Goal: Information Seeking & Learning: Learn about a topic

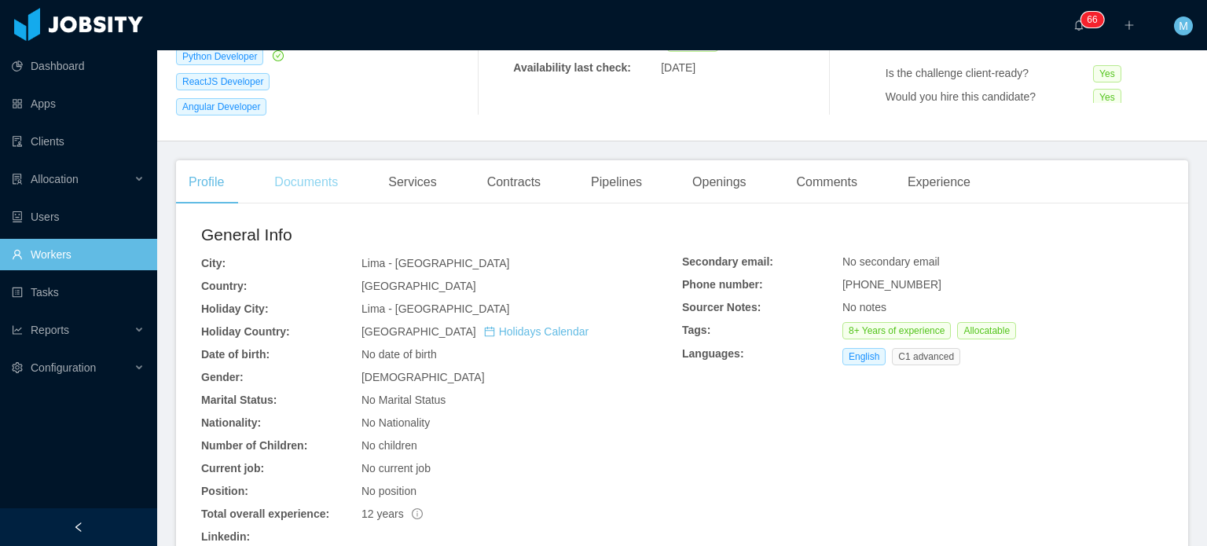
click at [318, 166] on div "Documents" at bounding box center [306, 182] width 89 height 44
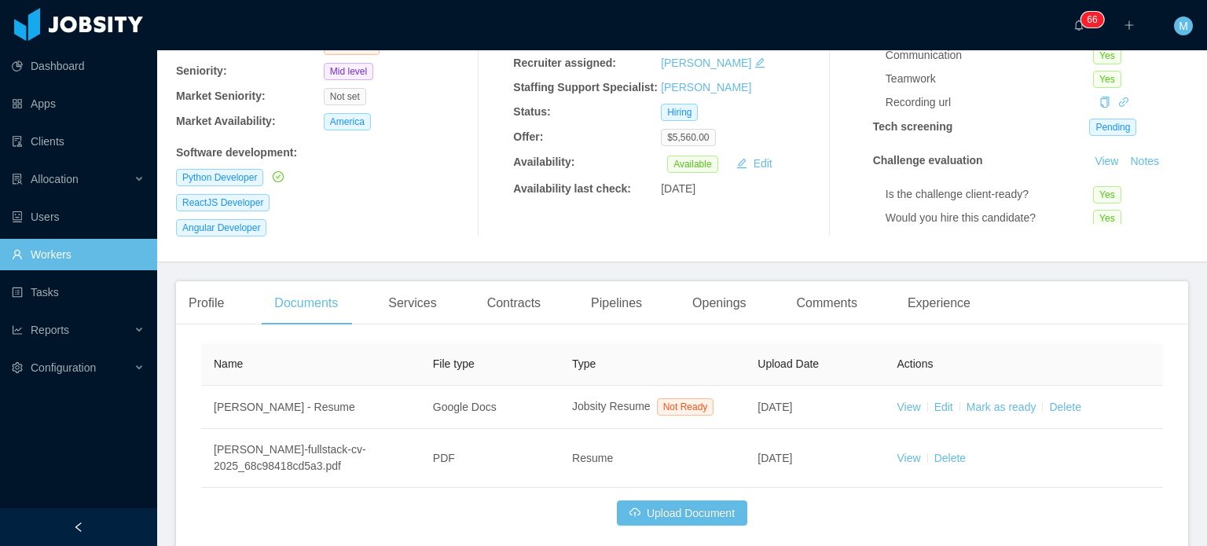
scroll to position [258, 0]
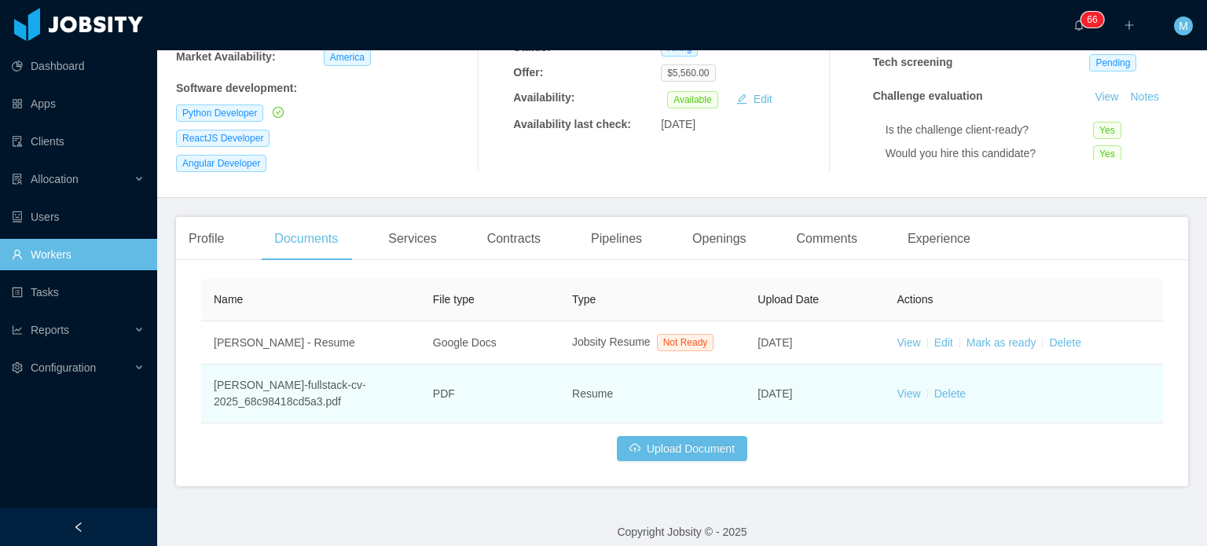
click at [912, 380] on td "View Delete" at bounding box center [1024, 394] width 278 height 59
click at [903, 387] on link "View" at bounding box center [910, 393] width 24 height 13
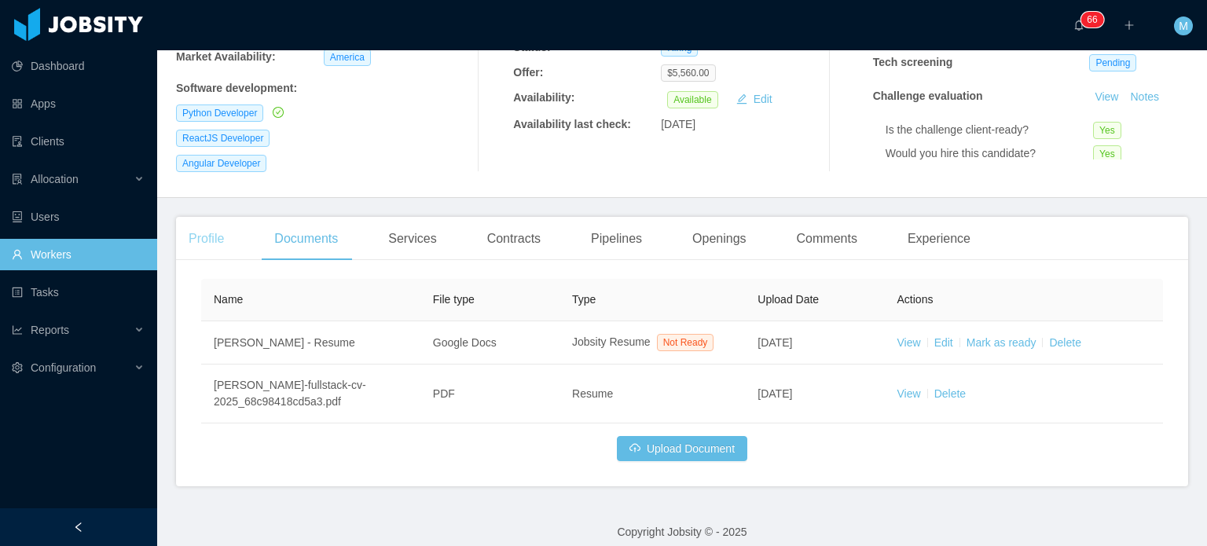
click at [188, 238] on div "Profile" at bounding box center [206, 239] width 61 height 44
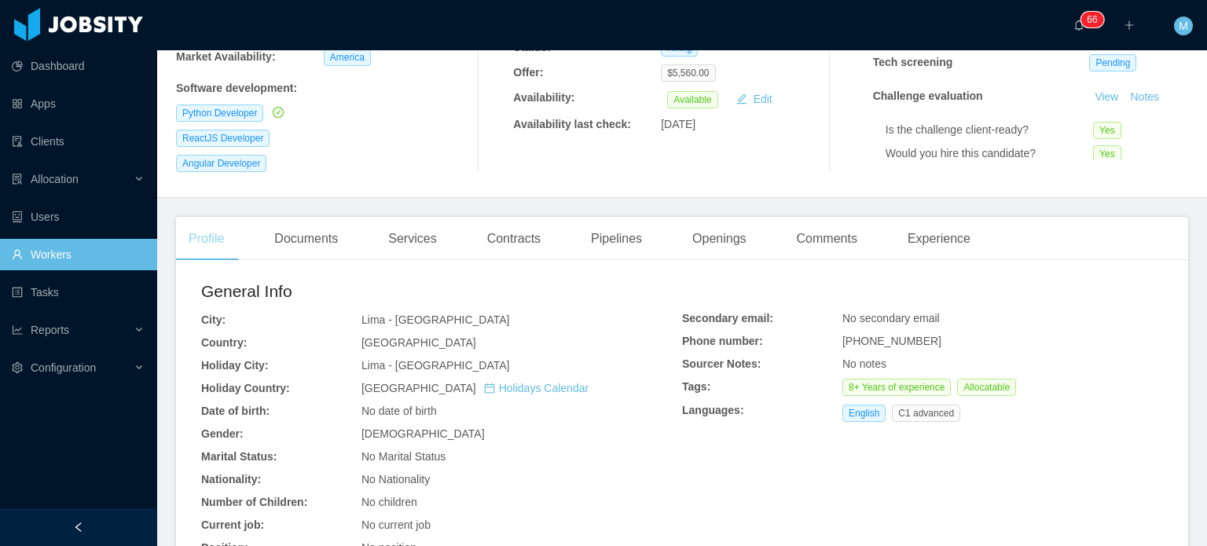
click at [225, 235] on div "Profile" at bounding box center [206, 239] width 61 height 44
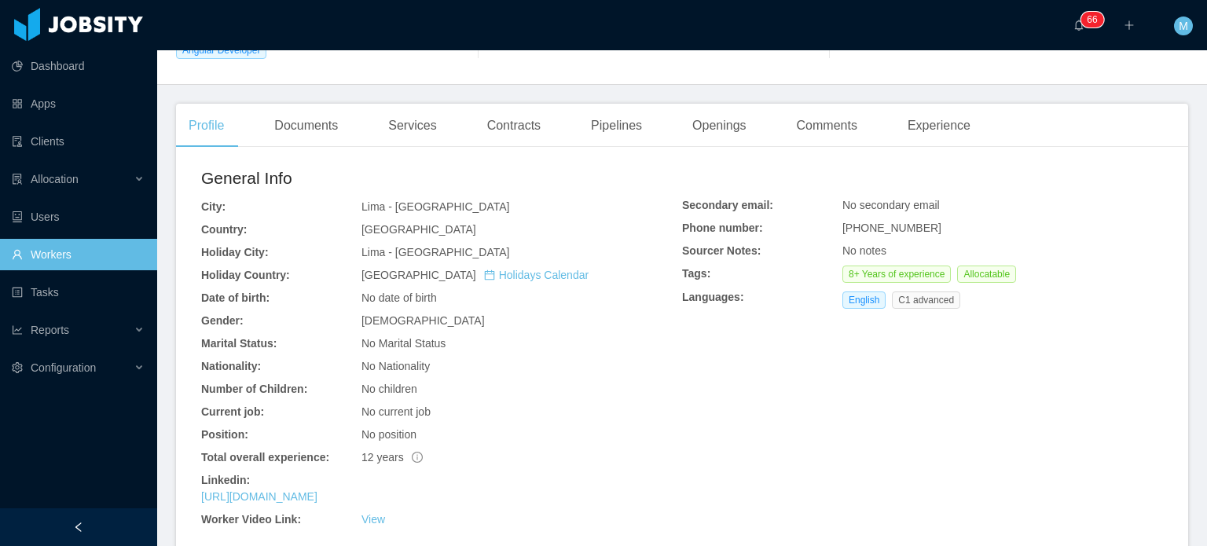
scroll to position [729, 0]
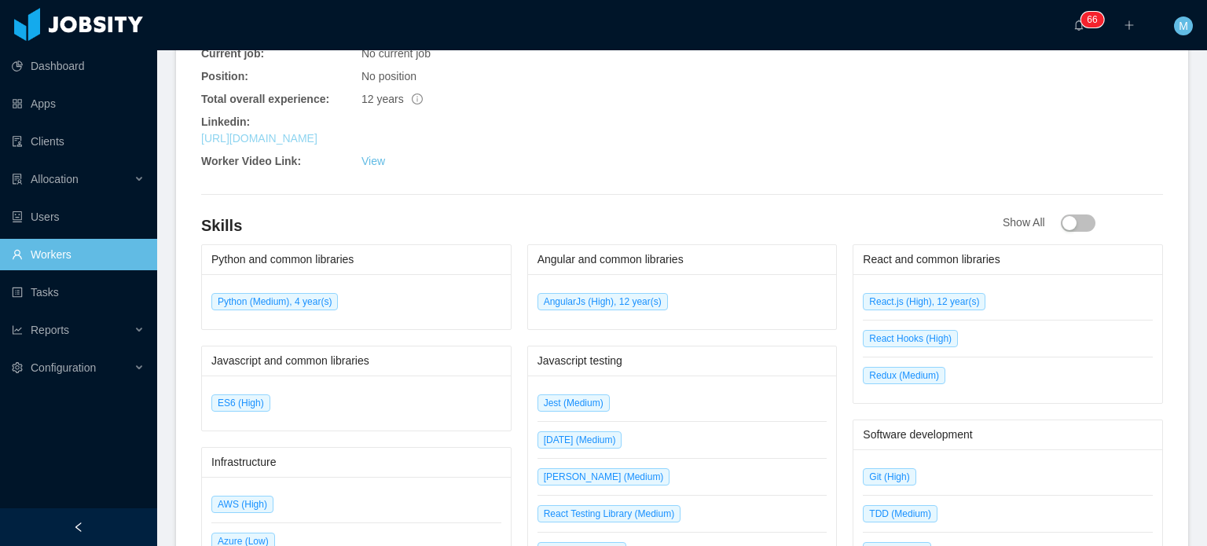
click at [318, 132] on link "https://www.linkedin.com/in/lsuarezjr" at bounding box center [259, 138] width 116 height 13
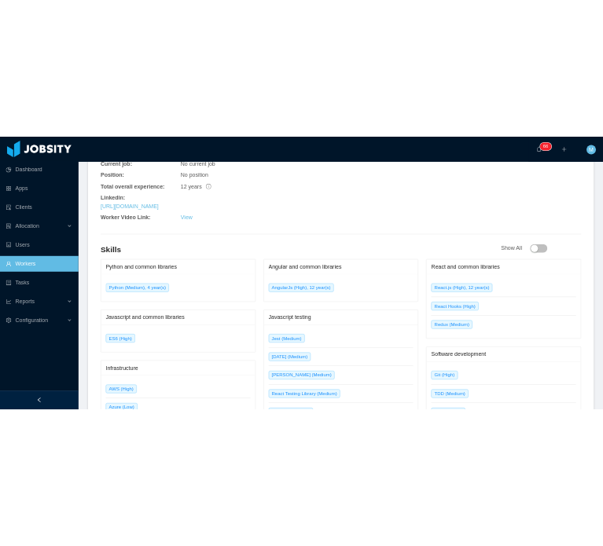
scroll to position [0, 0]
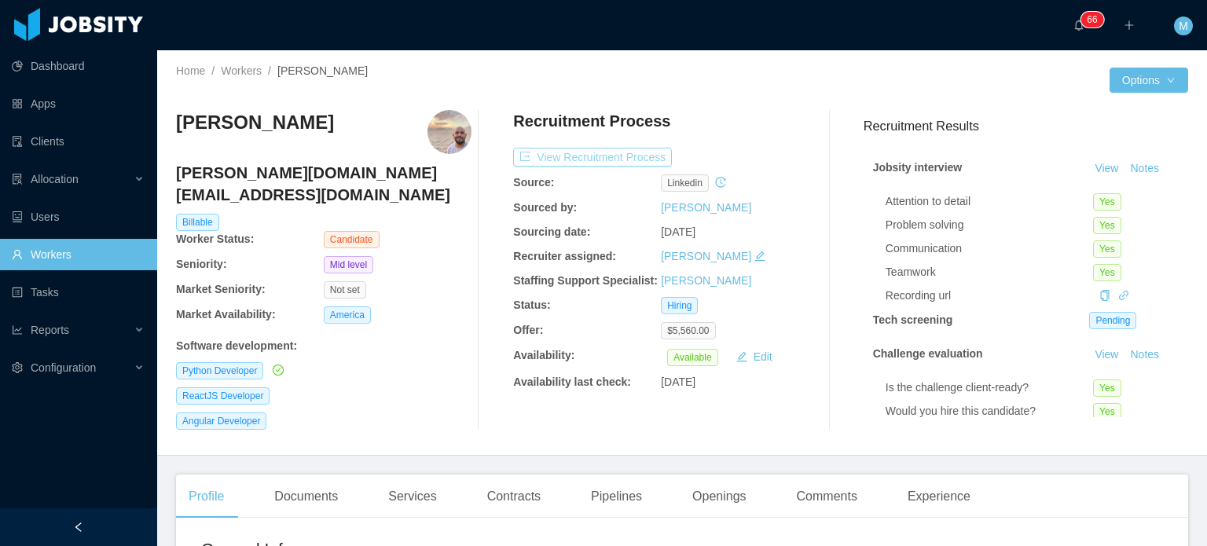
click at [585, 148] on button "View Recruitment Process" at bounding box center [592, 157] width 159 height 19
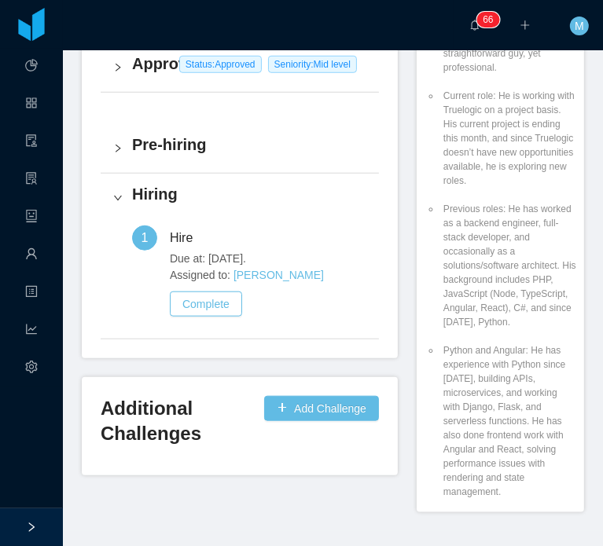
scroll to position [3015, 0]
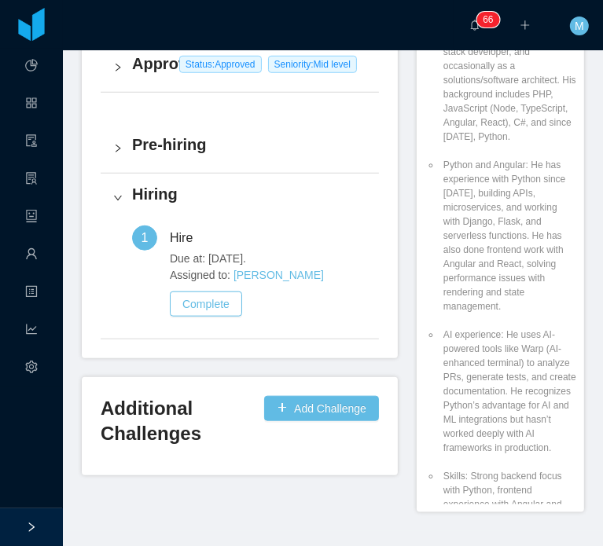
drag, startPoint x: 418, startPoint y: 185, endPoint x: 486, endPoint y: 211, distance: 72.4
click at [486, 144] on li "Previous roles: He has worked as a backend engineer, full-stack developer, and …" at bounding box center [508, 80] width 136 height 127
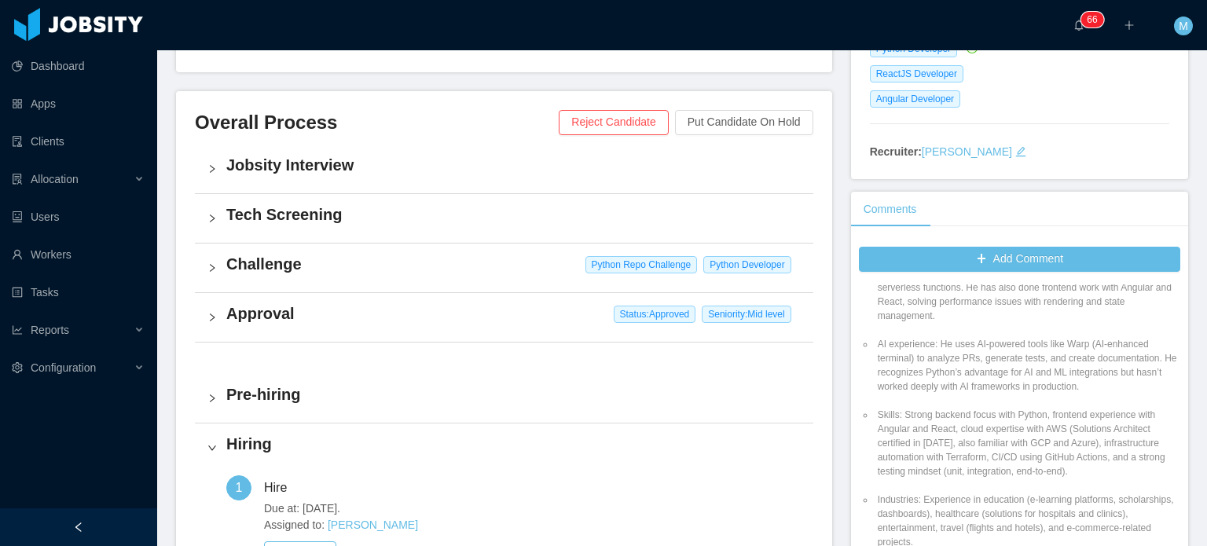
scroll to position [0, 0]
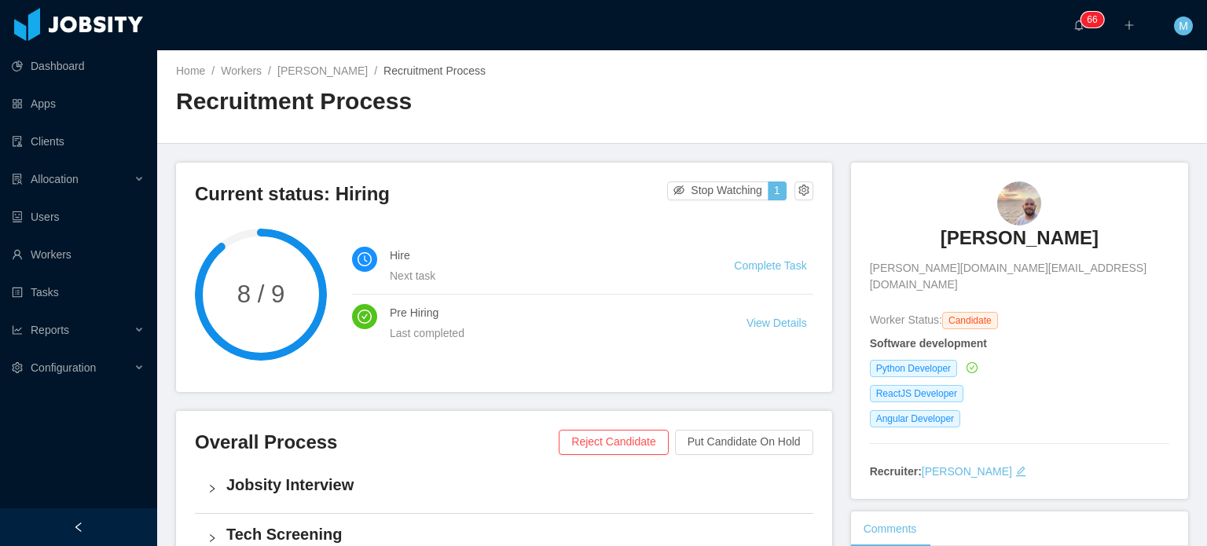
click at [1017, 200] on img at bounding box center [1019, 204] width 44 height 44
click at [1019, 240] on h3 "Luis Suarez" at bounding box center [1020, 238] width 158 height 25
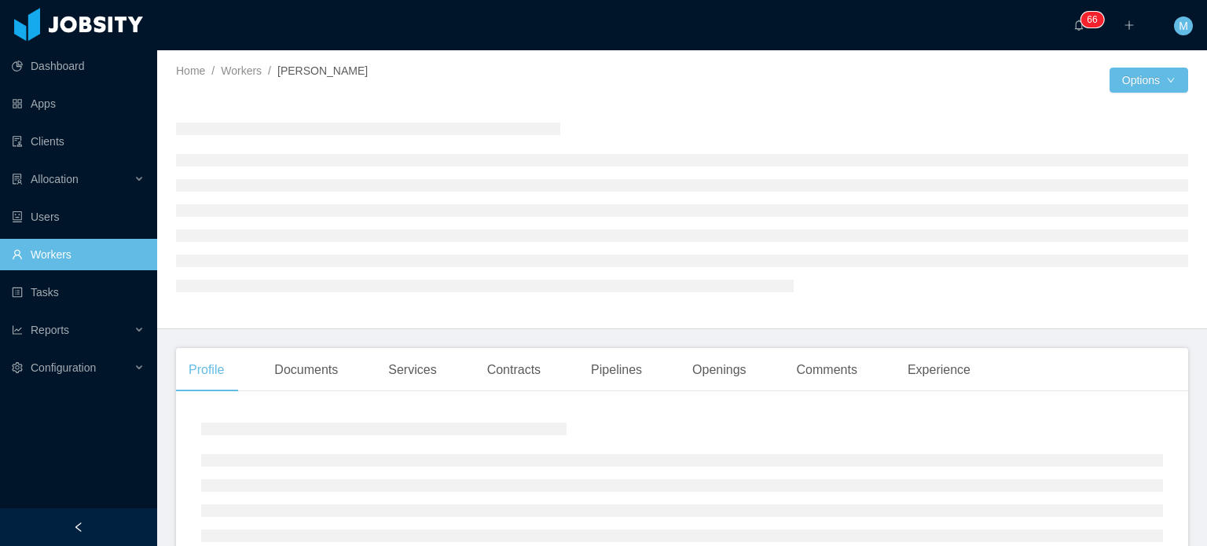
drag, startPoint x: 321, startPoint y: 122, endPoint x: 335, endPoint y: 117, distance: 14.2
click at [321, 120] on div at bounding box center [682, 206] width 1012 height 193
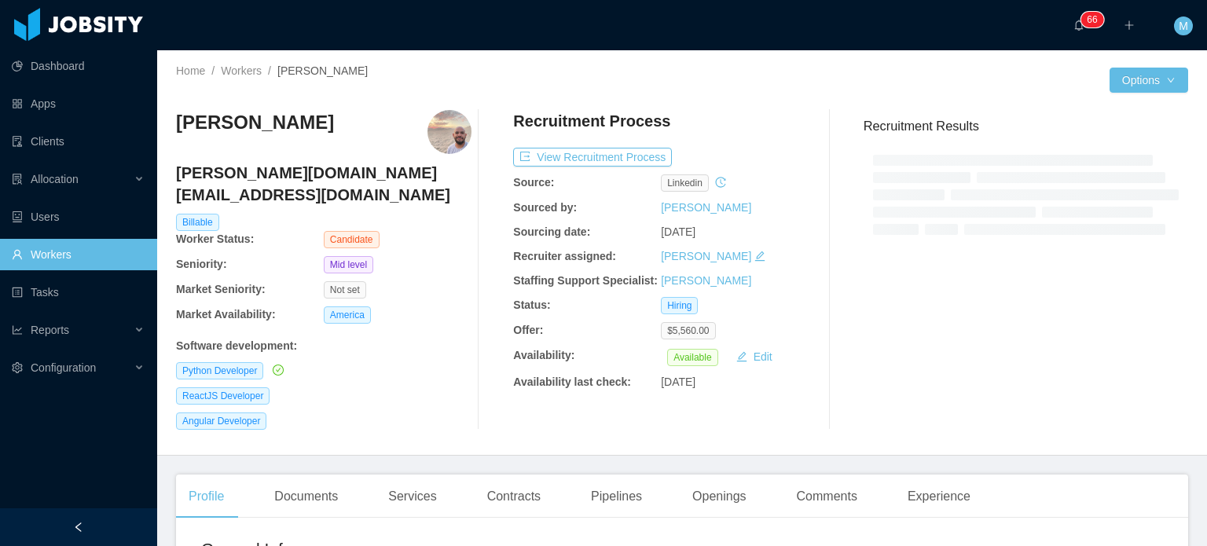
drag, startPoint x: 336, startPoint y: 117, endPoint x: 400, endPoint y: 84, distance: 71.7
click at [400, 84] on div "Home / Workers / Luis Suarez /" at bounding box center [429, 80] width 506 height 35
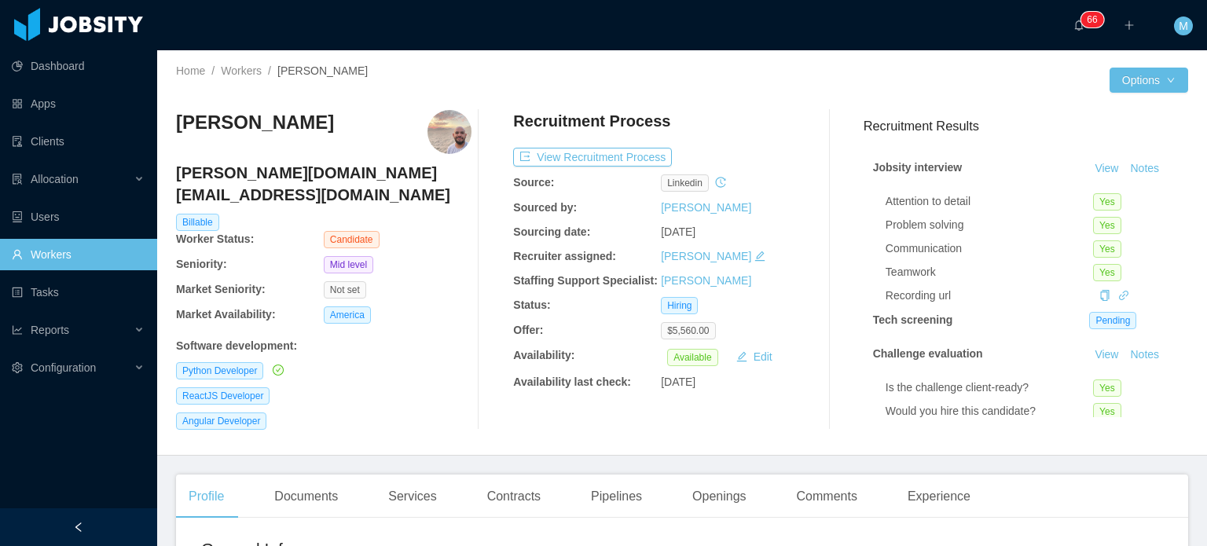
drag, startPoint x: 79, startPoint y: 411, endPoint x: 88, endPoint y: 391, distance: 21.8
click at [79, 412] on div "Dashboard Apps Clients Allocation Users Workers Tasks Reports Evaluators Capaci…" at bounding box center [78, 235] width 157 height 471
click at [1118, 486] on div "Profile Documents Services Contracts Pipelines Openings Comments Experience" at bounding box center [682, 497] width 1012 height 44
click at [50, 453] on div "Dashboard Apps Clients Allocation Users Workers Tasks Reports Evaluators Capaci…" at bounding box center [78, 235] width 157 height 471
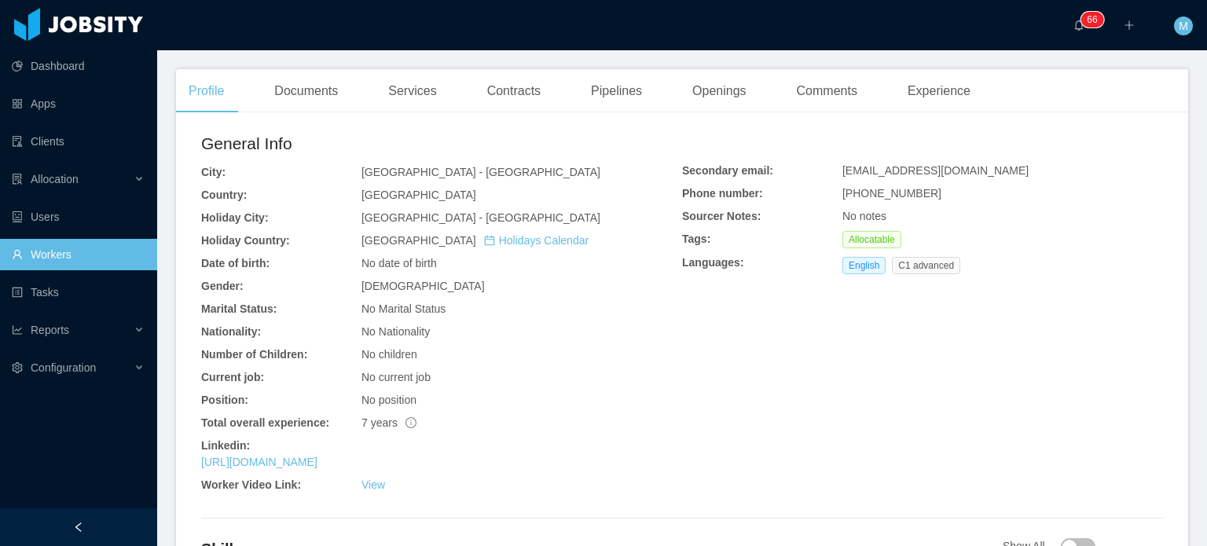
scroll to position [402, 0]
click at [295, 453] on link "[URL][DOMAIN_NAME]" at bounding box center [259, 459] width 116 height 13
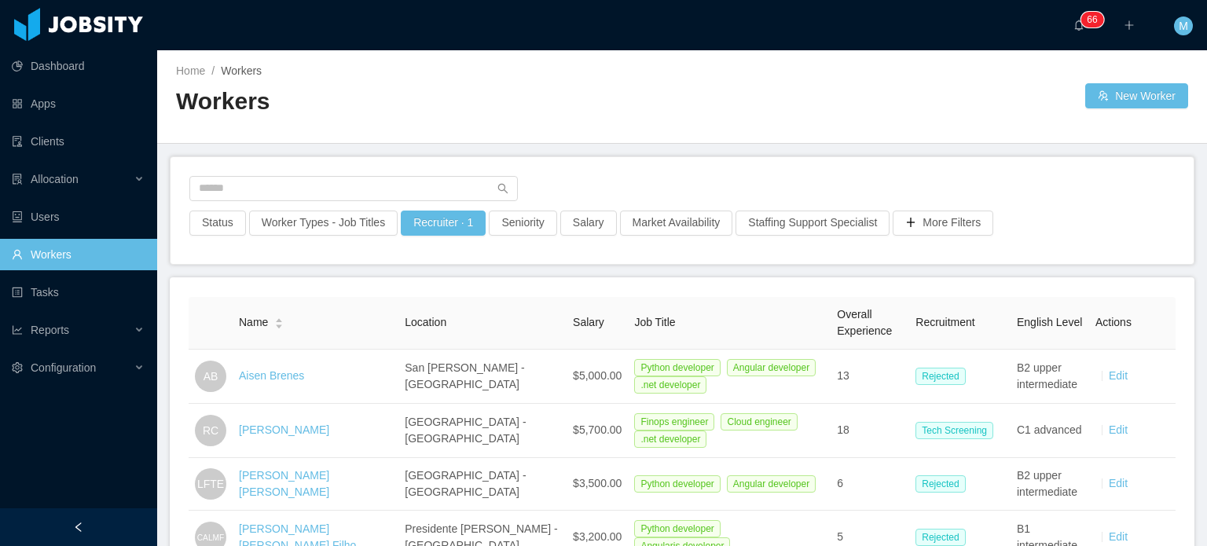
scroll to position [30, 0]
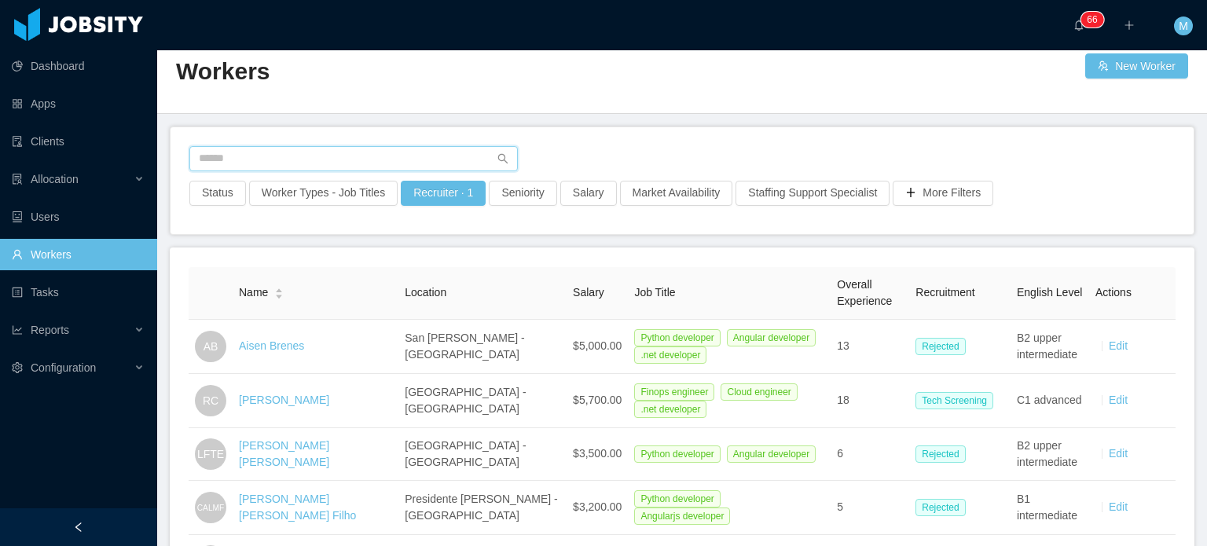
click at [365, 152] on input "text" at bounding box center [353, 158] width 329 height 25
paste input "**********"
type input "**********"
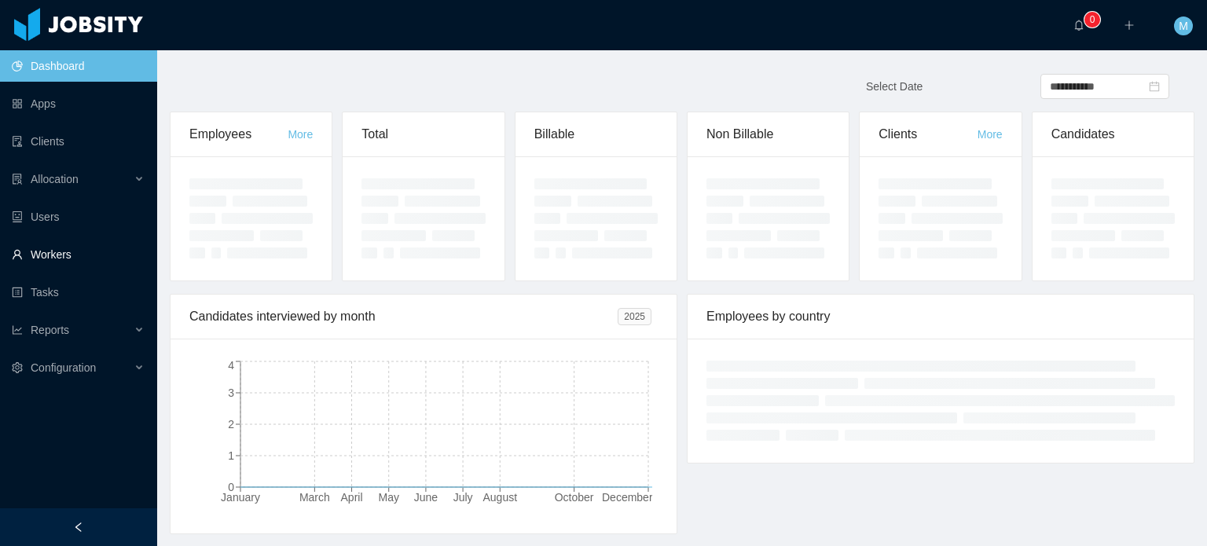
click at [97, 262] on link "Workers" at bounding box center [78, 254] width 133 height 31
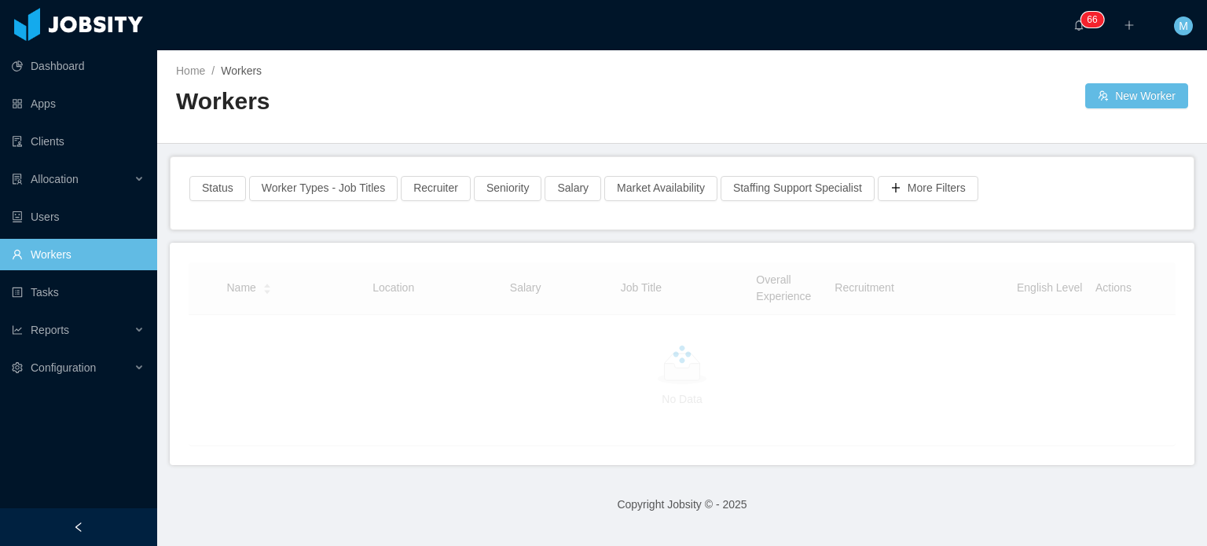
click at [320, 171] on div "Status Worker Types - Job Titles Recruiter Seniority Salary Market Availability…" at bounding box center [682, 193] width 1023 height 72
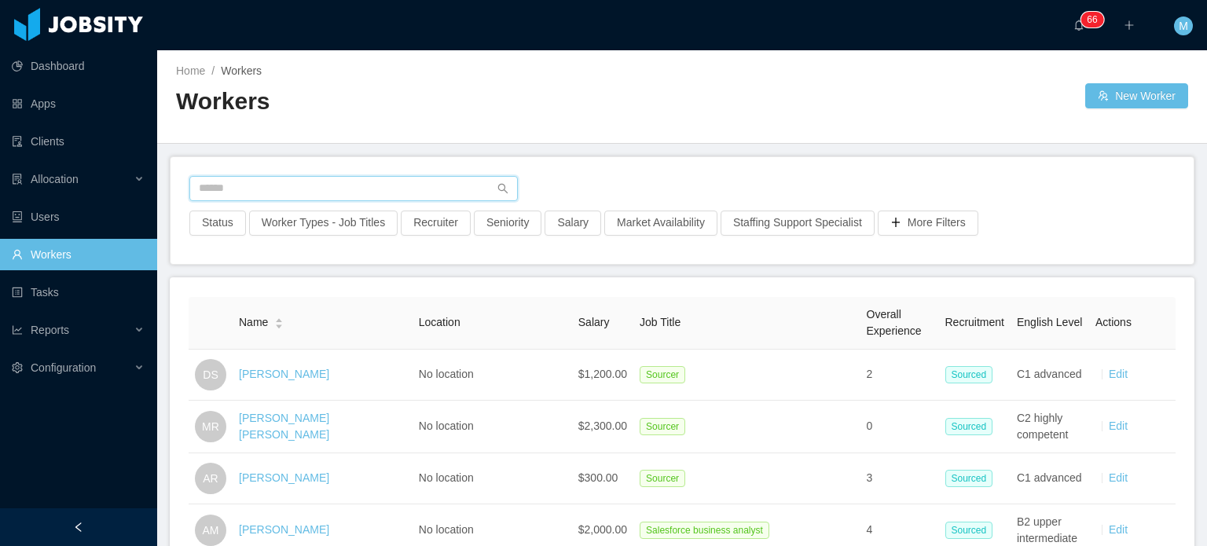
click at [322, 182] on input "text" at bounding box center [353, 188] width 329 height 25
paste input "**********"
type input "**********"
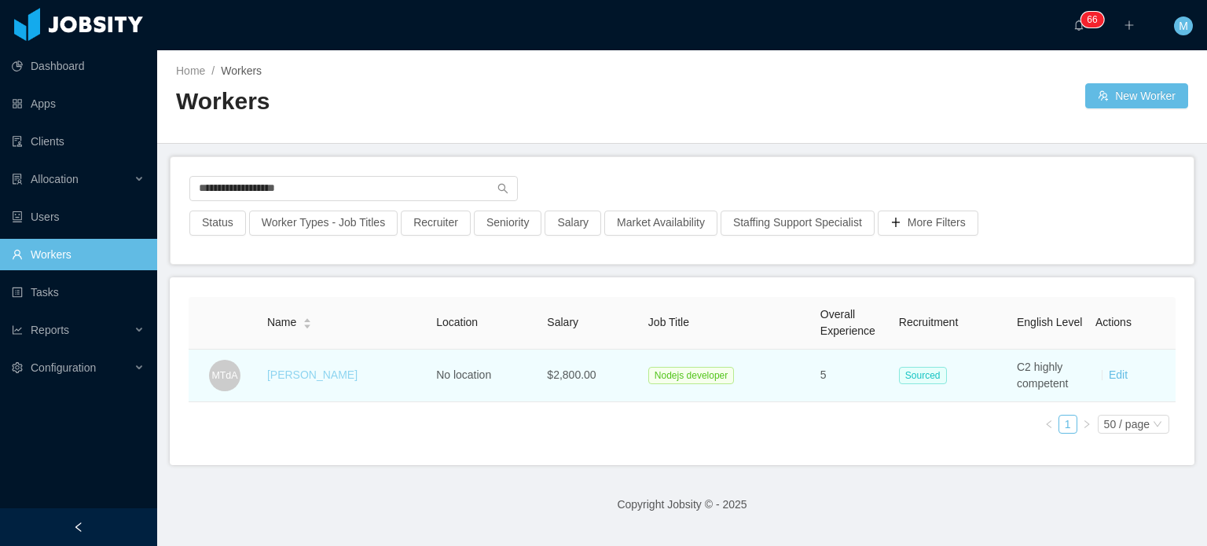
click at [347, 370] on link "[PERSON_NAME]" at bounding box center [312, 375] width 90 height 13
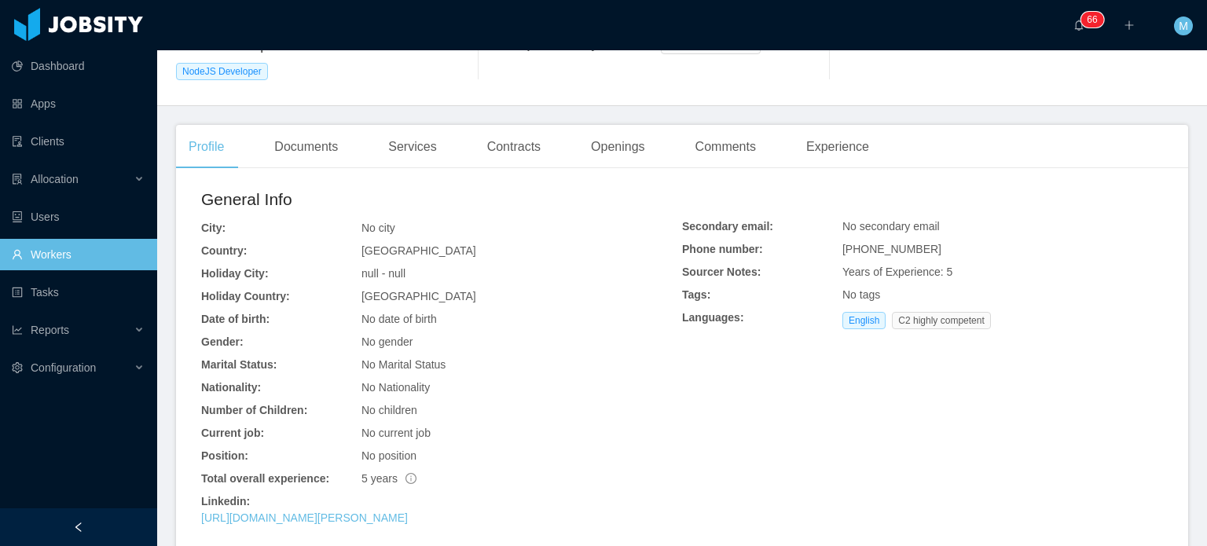
scroll to position [384, 0]
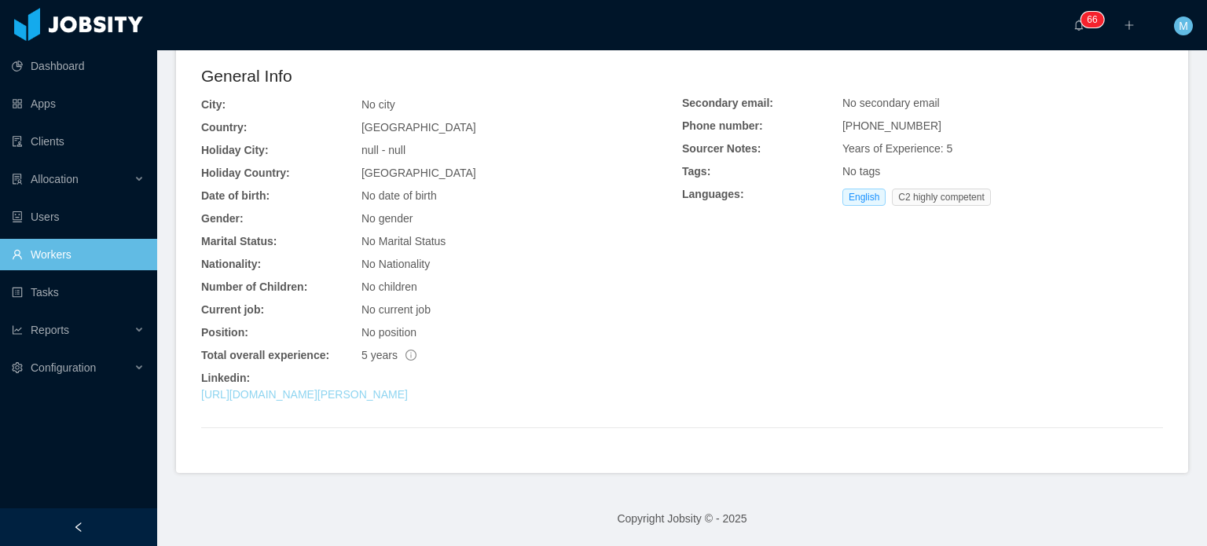
click at [408, 395] on link "[URL][DOMAIN_NAME][PERSON_NAME]" at bounding box center [304, 394] width 207 height 13
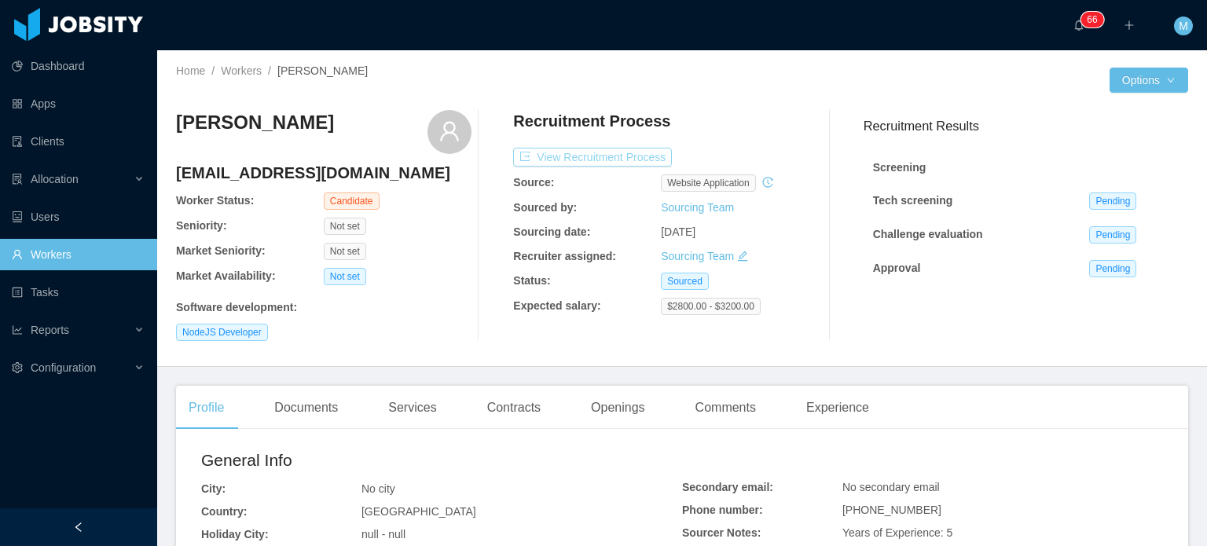
click at [626, 163] on button "View Recruitment Process" at bounding box center [592, 157] width 159 height 19
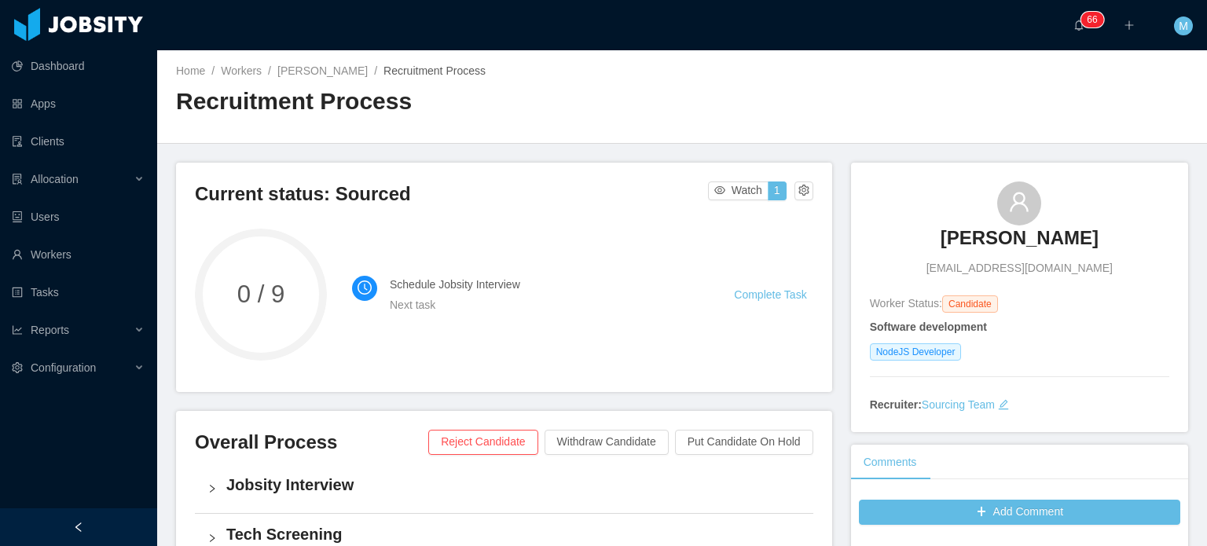
click at [601, 169] on div "Current status: Sourced Watch 1 0 / 9 Schedule Jobsity Interview Next task Comp…" at bounding box center [504, 277] width 656 height 229
